Goal: Transaction & Acquisition: Purchase product/service

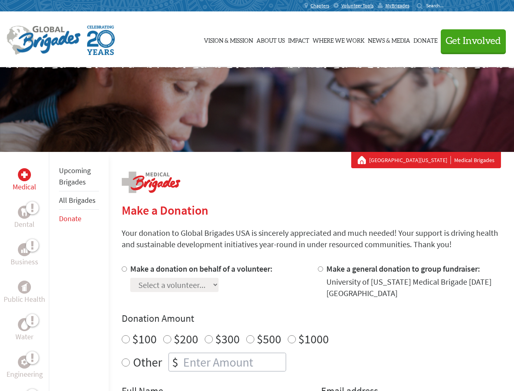
click at [449, 6] on div "Search for:" at bounding box center [433, 5] width 33 height 7
click at [470, 41] on span "Get Involved" at bounding box center [473, 41] width 55 height 10
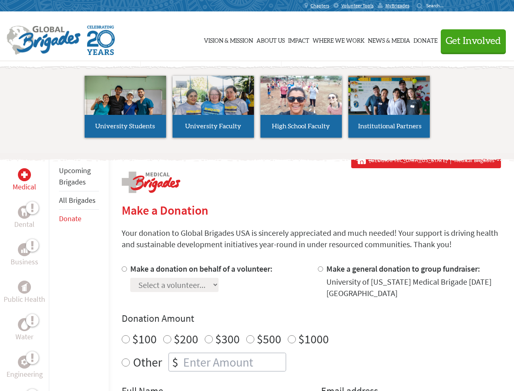
click at [257, 110] on li "High School Faculty" at bounding box center [301, 106] width 88 height 75
click at [54, 271] on div "Upcoming Brigades All Brigades Donate" at bounding box center [79, 347] width 60 height 391
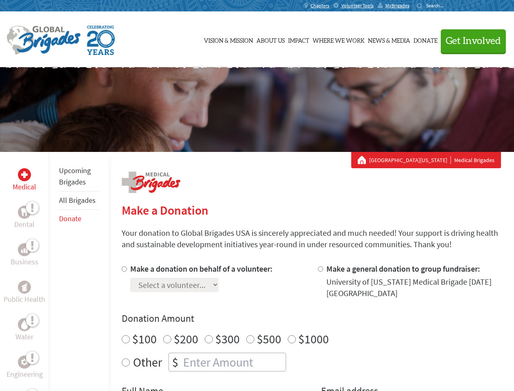
click at [311, 327] on div "Donation Amount $100 $200 $300 $500 $1000 Other $" at bounding box center [311, 341] width 379 height 59
click at [123, 269] on input "Make a donation on behalf of a volunteer:" at bounding box center [124, 268] width 5 height 5
radio input "true"
click at [320, 269] on input "Make a general donation to group fundraiser:" at bounding box center [320, 268] width 5 height 5
radio input "true"
